Goal: Check status: Check status

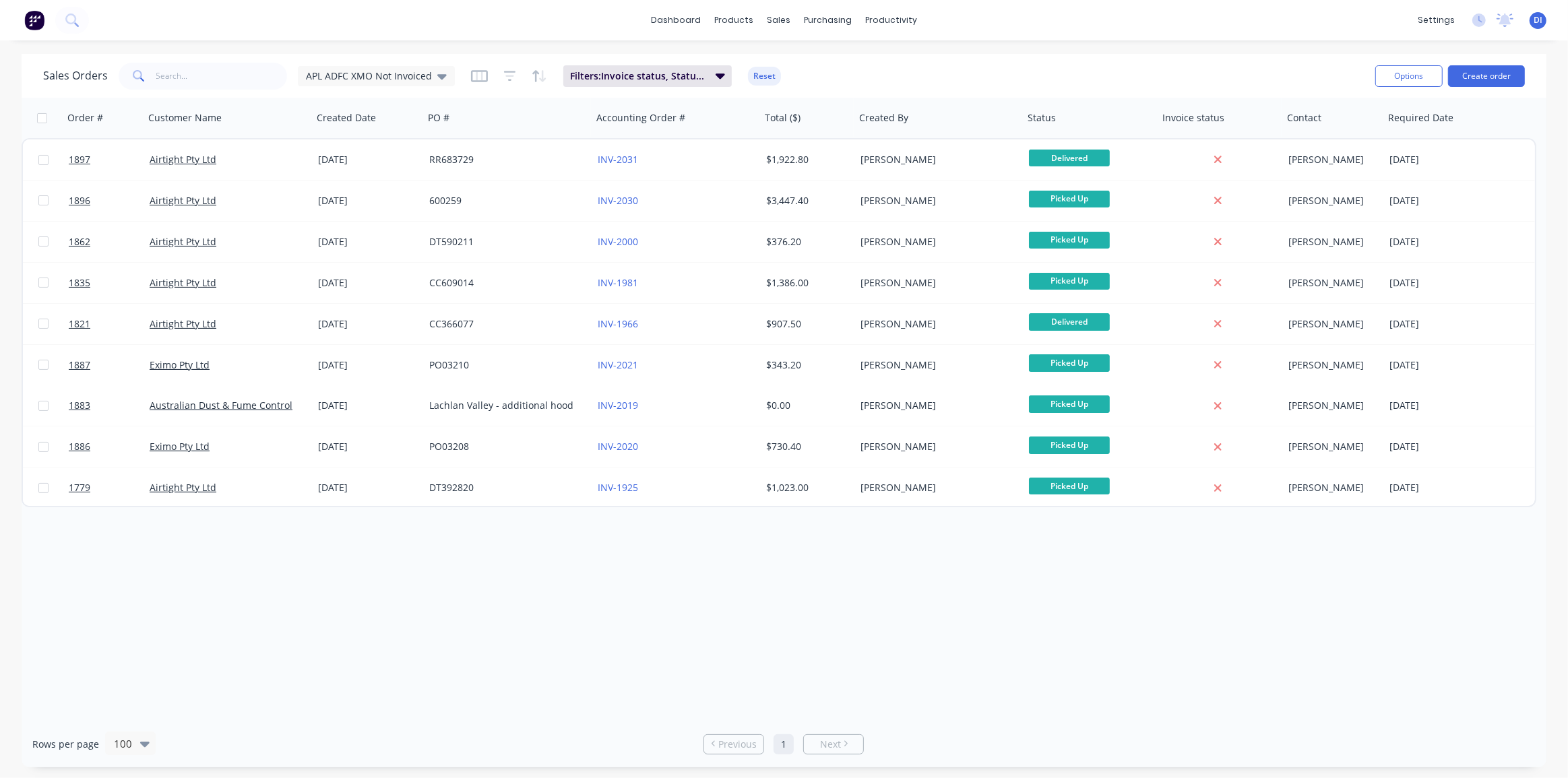
click at [26, 15] on img at bounding box center [34, 20] width 20 height 20
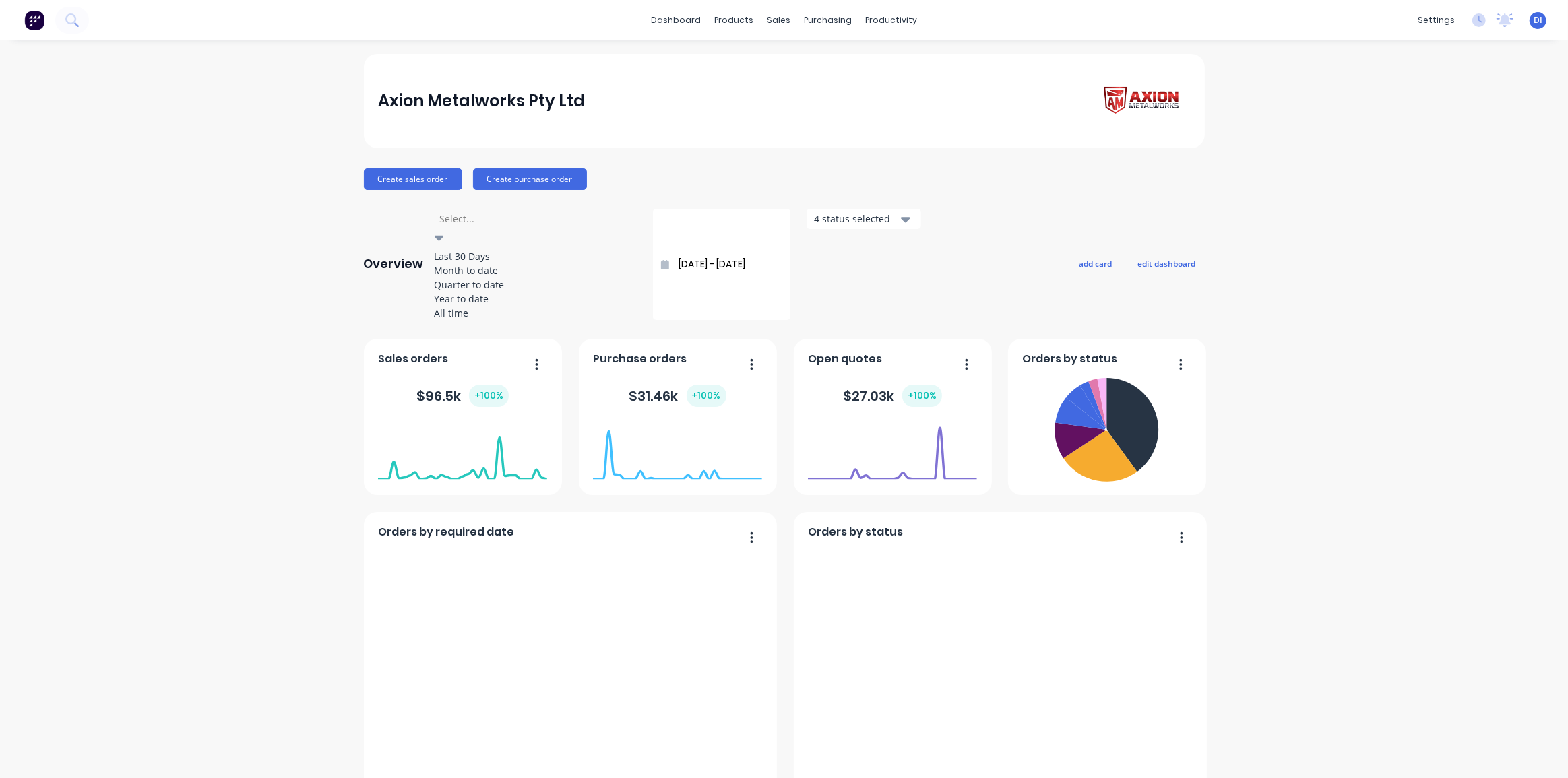
click at [444, 230] on div at bounding box center [440, 238] width 10 height 16
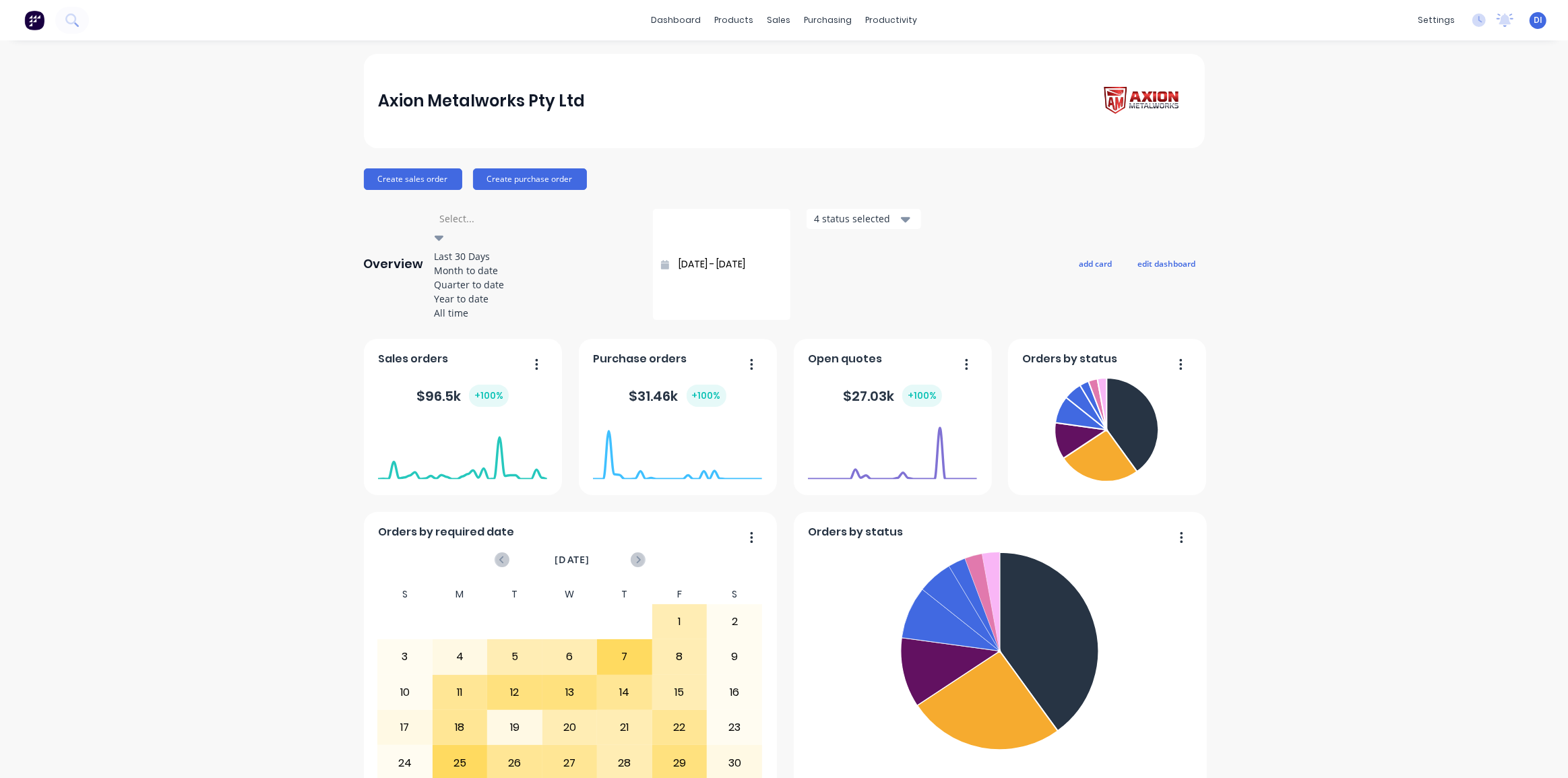
click at [477, 320] on div "All time" at bounding box center [536, 313] width 202 height 14
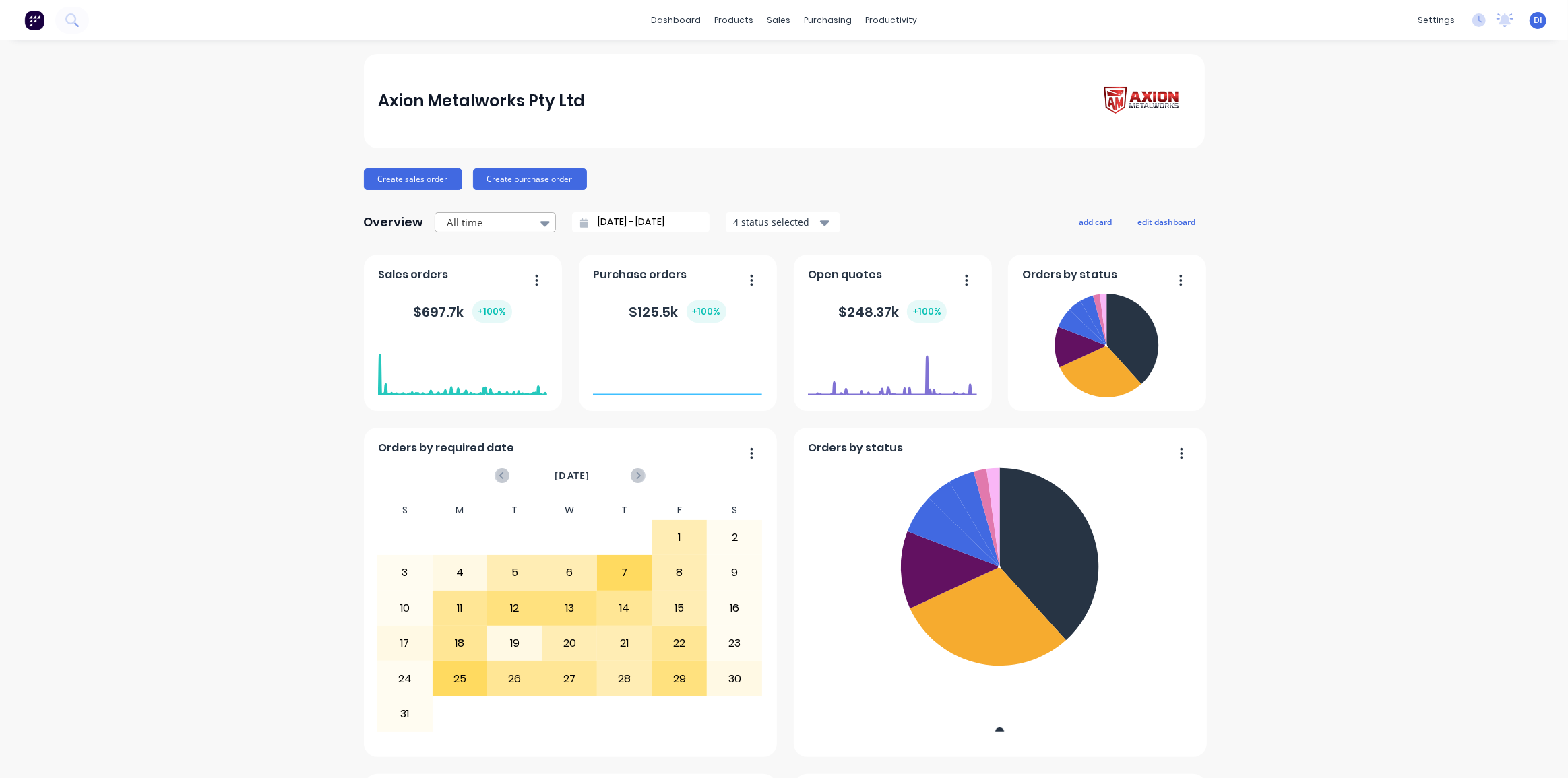
click at [522, 224] on div at bounding box center [488, 222] width 85 height 17
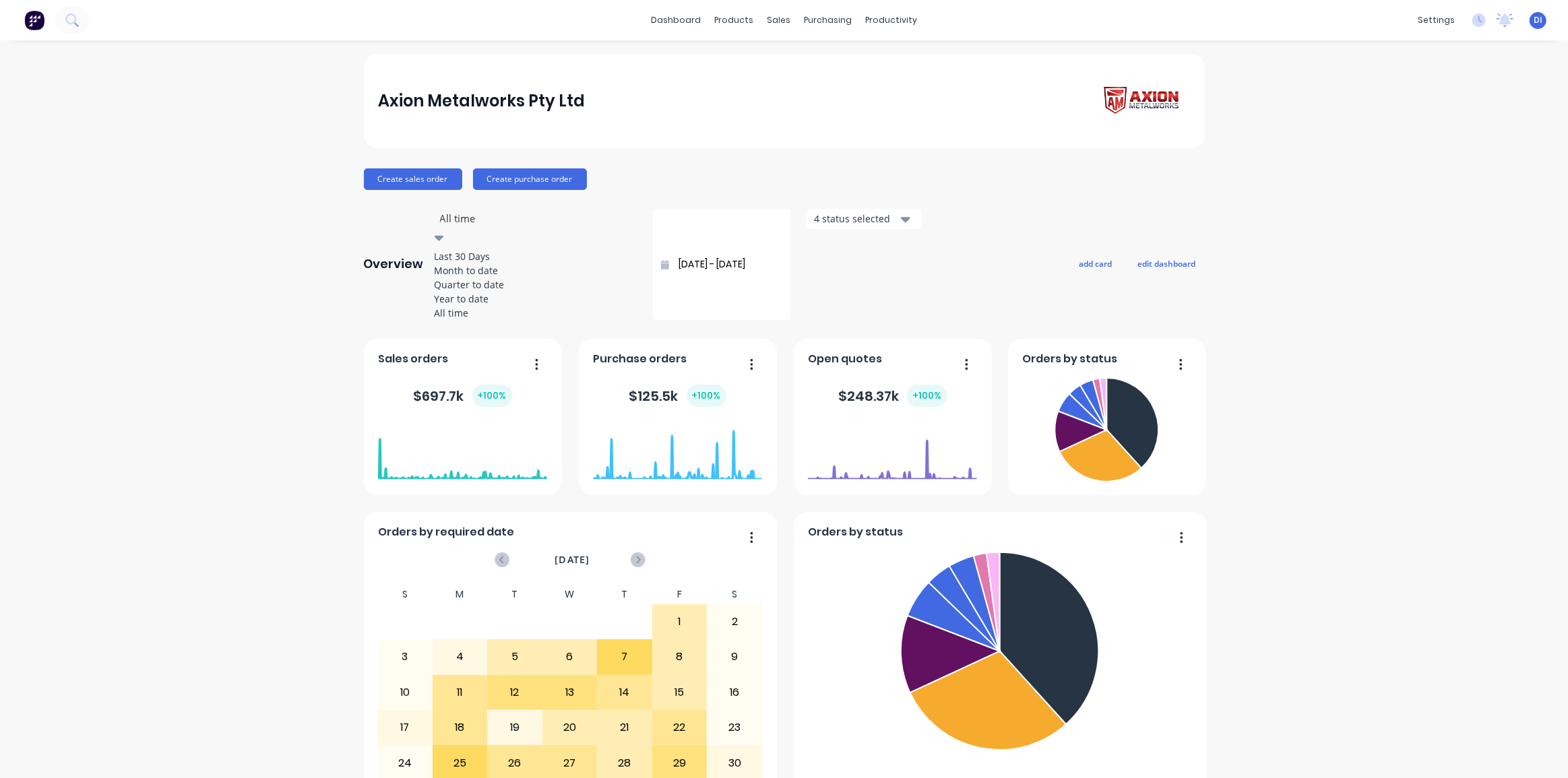
click at [484, 277] on div "Month to date" at bounding box center [536, 270] width 202 height 14
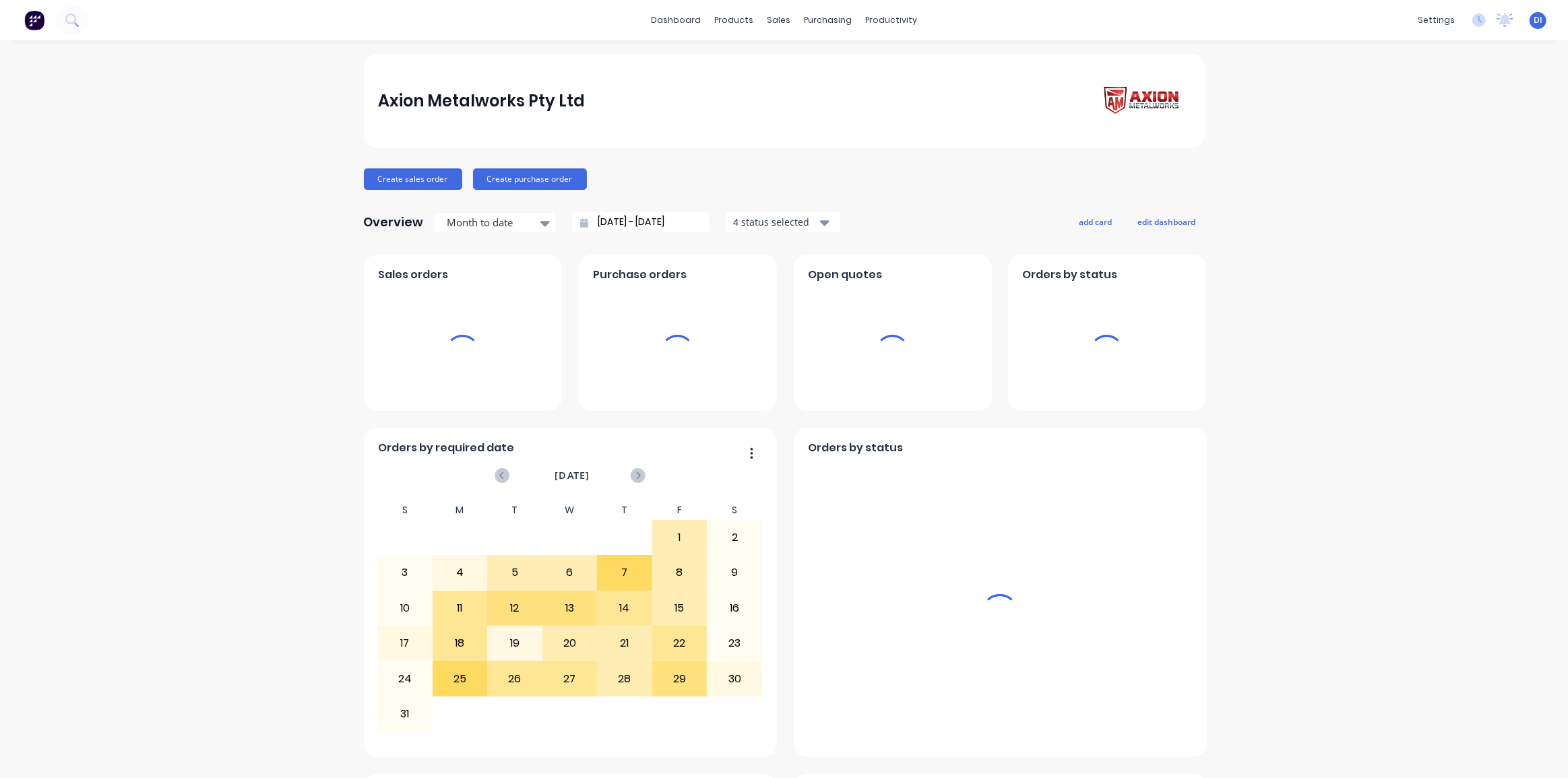
type input "01/08/25 - 27/08/25"
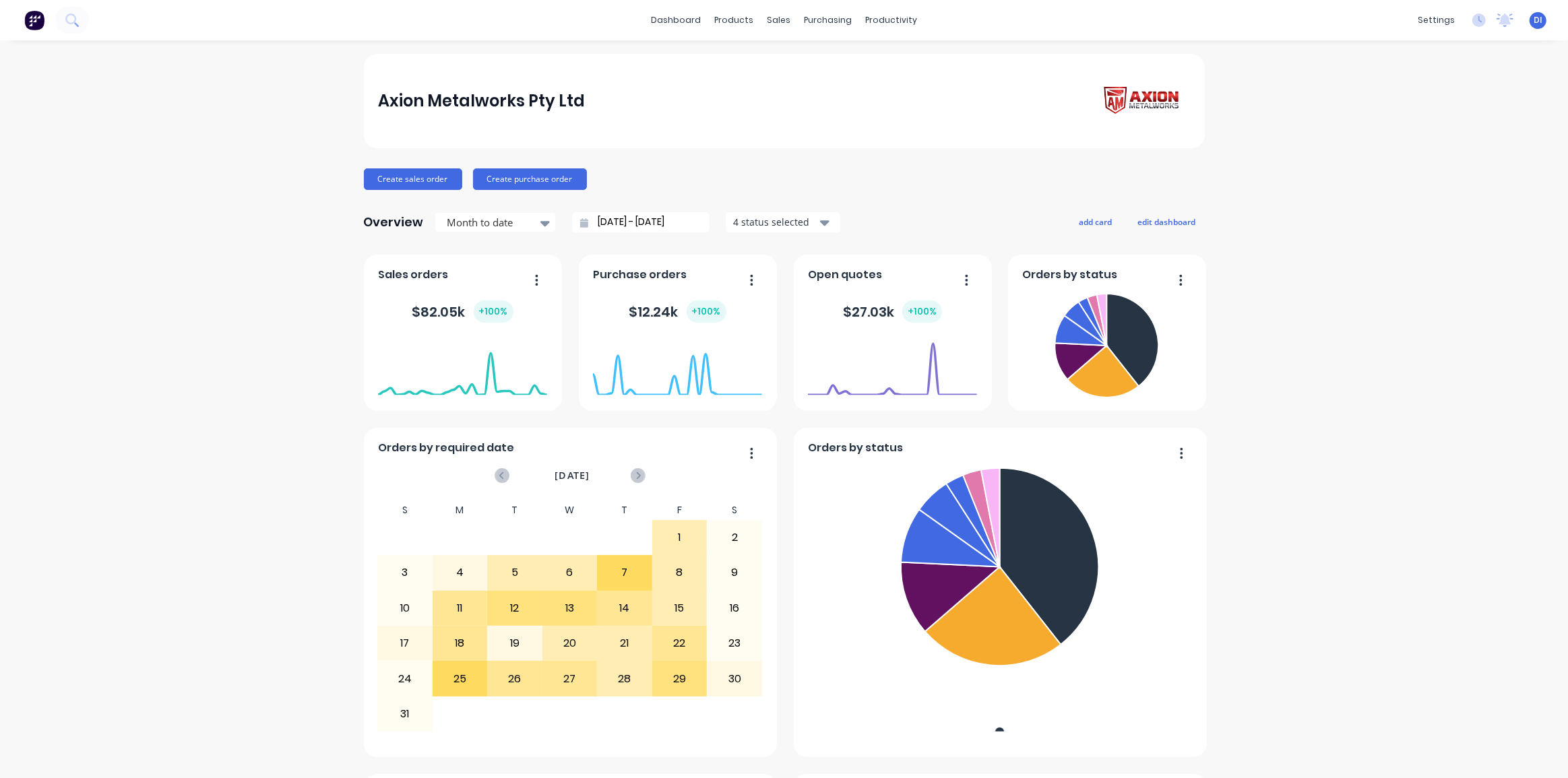
click at [1297, 175] on div "Axion Metalworks Pty Ltd Create sales order Create purchase order Overview Mont…" at bounding box center [784, 751] width 1568 height 1395
